Goal: Find specific page/section: Find specific page/section

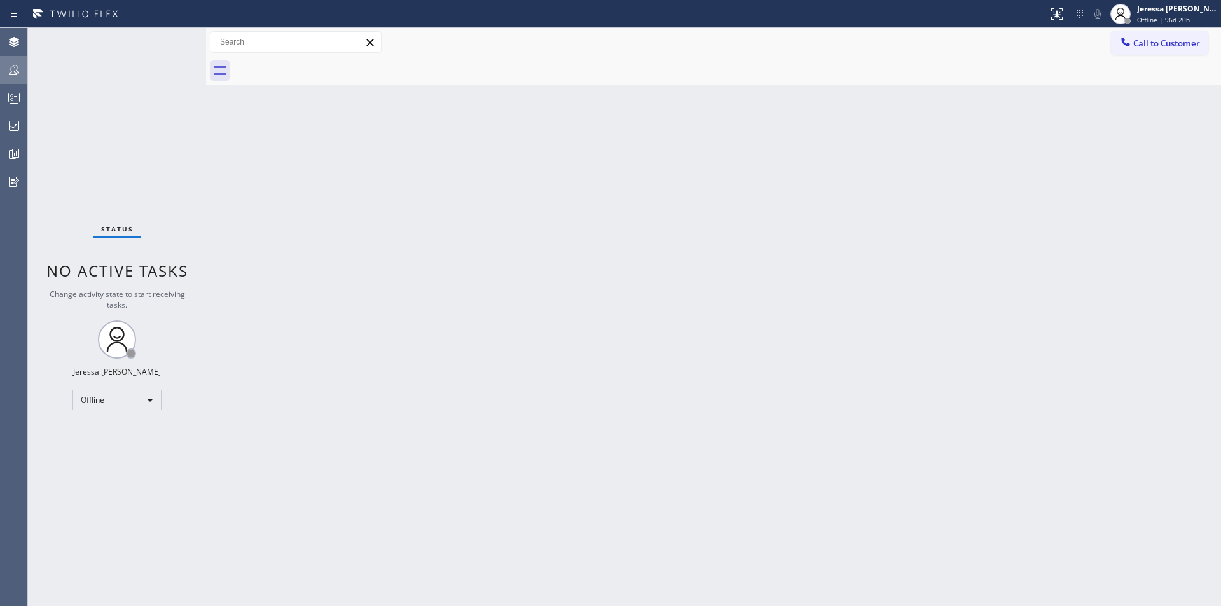
click at [6, 69] on div at bounding box center [14, 69] width 28 height 15
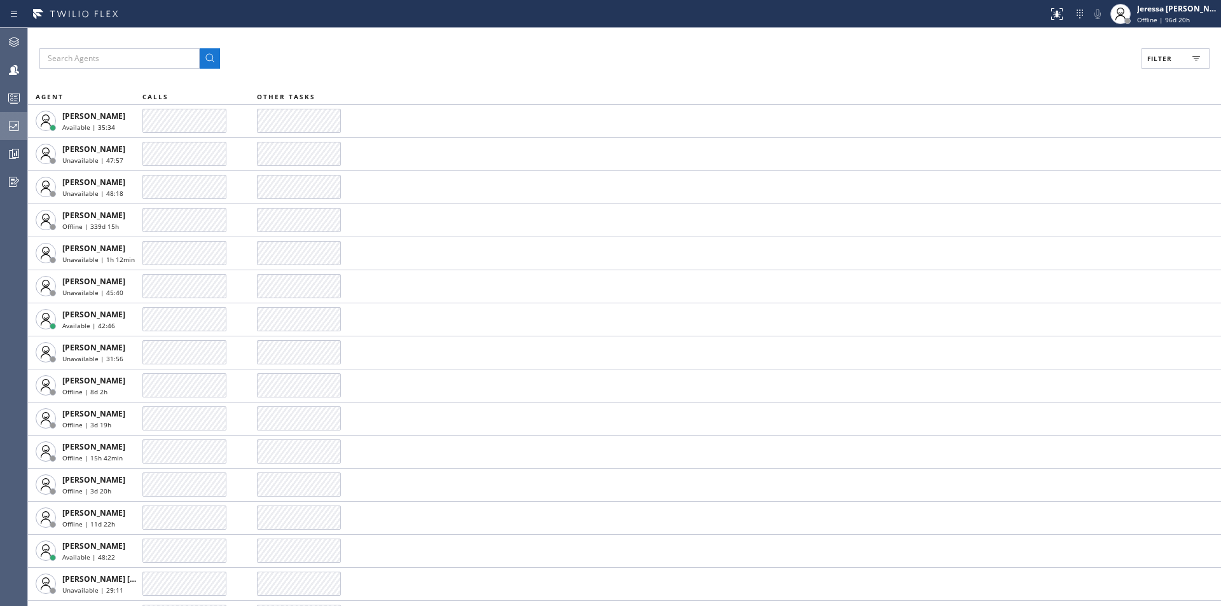
click at [14, 119] on icon at bounding box center [13, 125] width 15 height 15
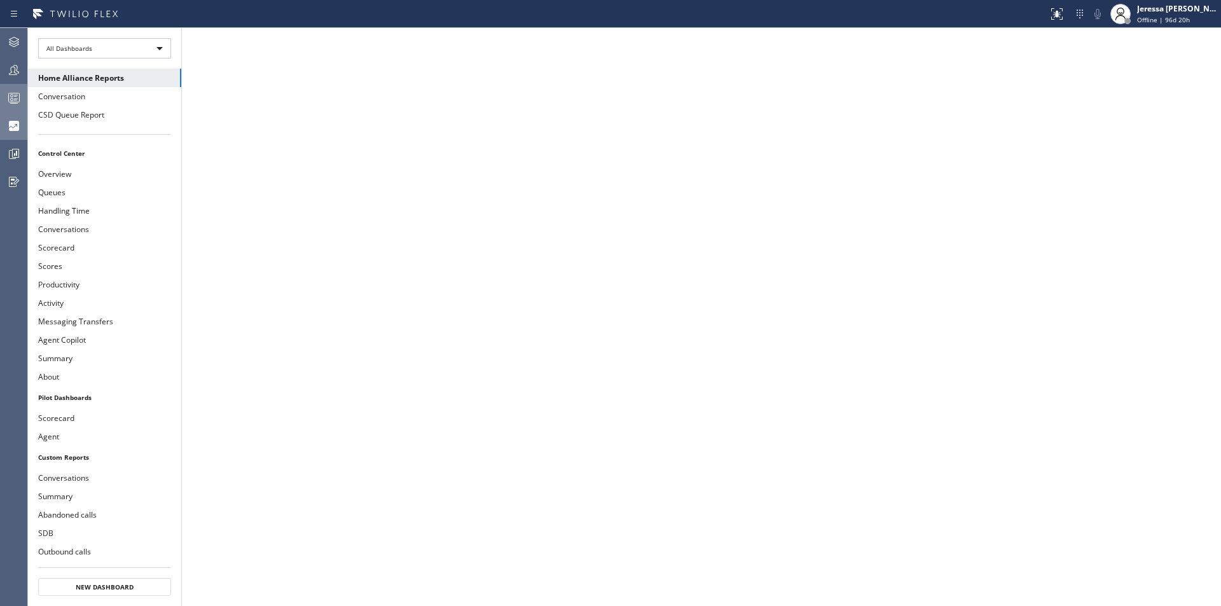
click at [7, 95] on icon at bounding box center [13, 97] width 15 height 15
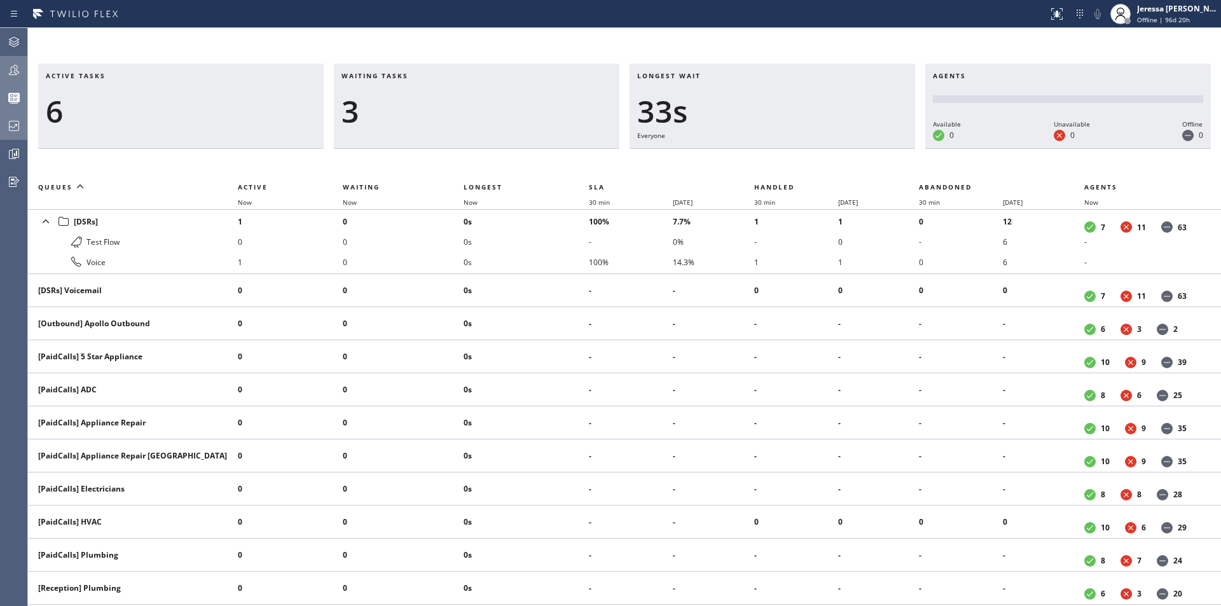
click at [17, 73] on icon at bounding box center [13, 69] width 15 height 15
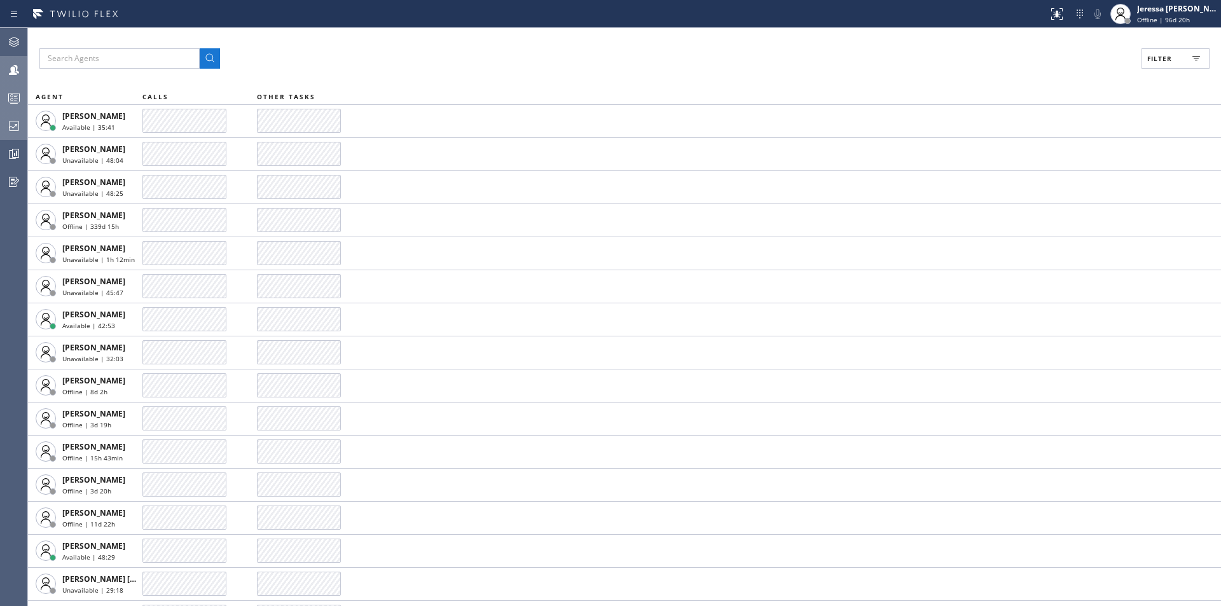
click at [1159, 57] on span "Filter" at bounding box center [1159, 58] width 25 height 9
click at [1054, 151] on label "Available" at bounding box center [1126, 150] width 167 height 11
click at [1043, 151] on input "Available" at bounding box center [1035, 149] width 15 height 15
checkbox input "true"
click at [1139, 72] on span "Apply" at bounding box center [1143, 72] width 26 height 9
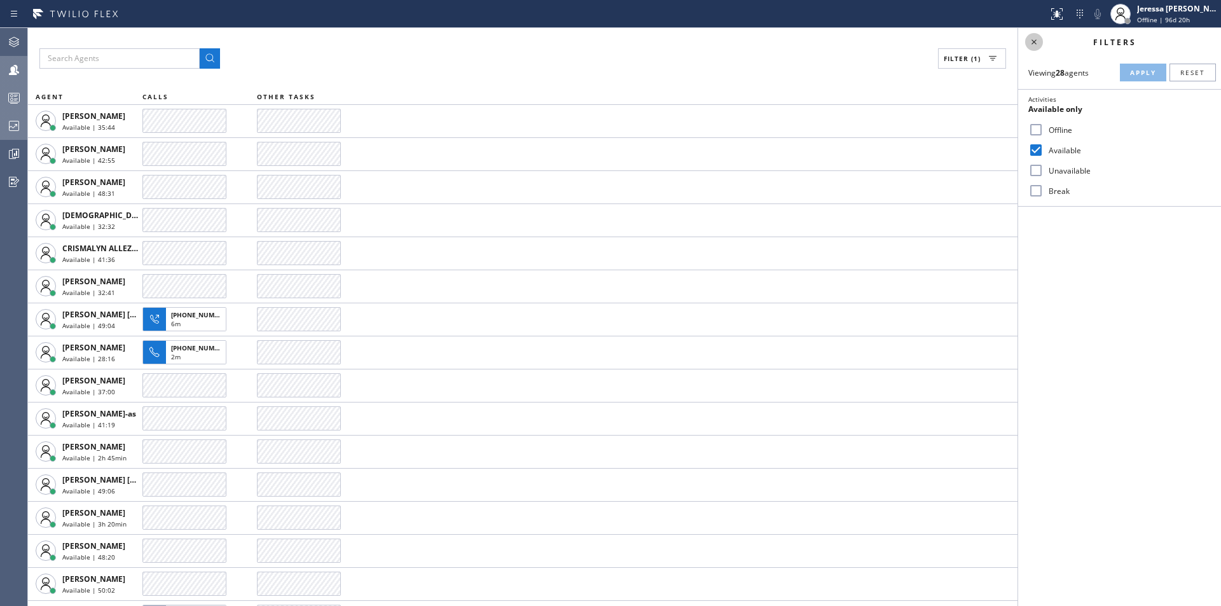
click at [1029, 43] on icon at bounding box center [1033, 41] width 15 height 15
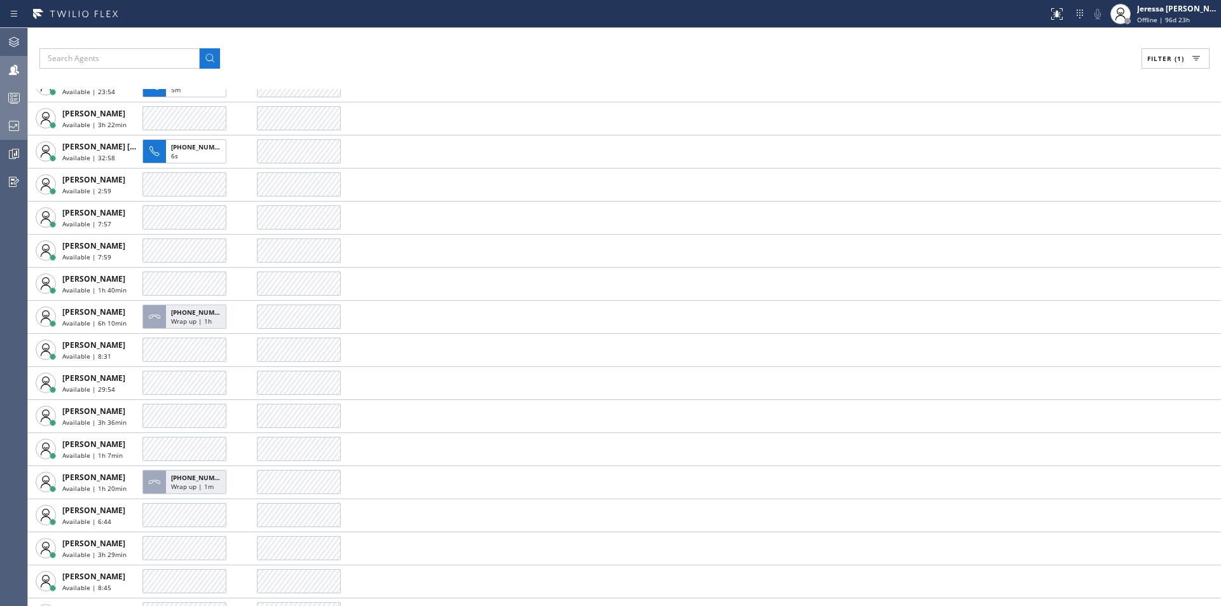
scroll to position [267, 0]
